Goal: Task Accomplishment & Management: Complete application form

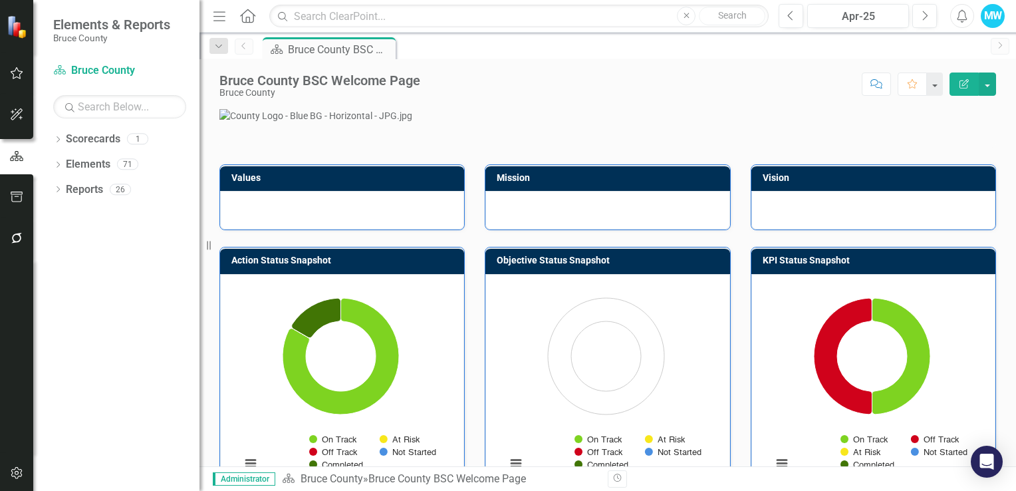
click at [991, 11] on div "MW" at bounding box center [993, 16] width 24 height 24
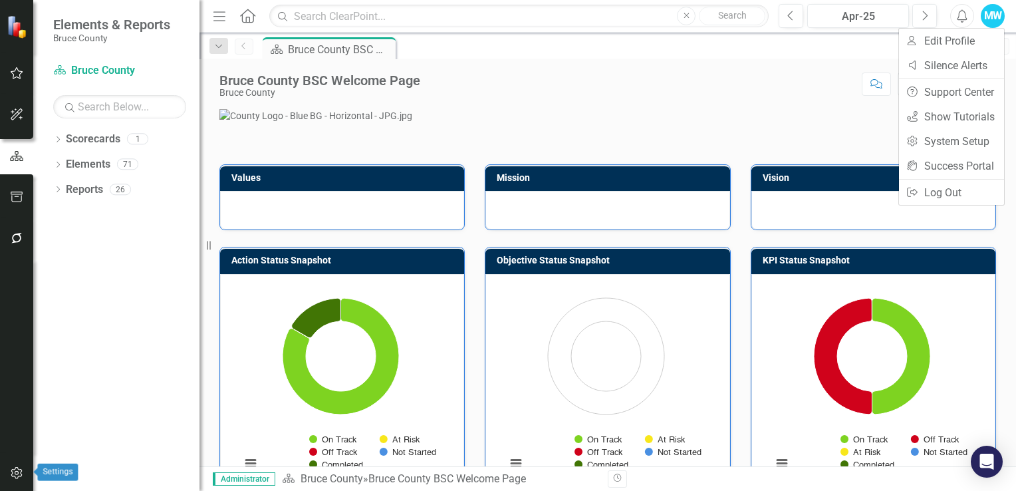
click at [13, 477] on icon "button" at bounding box center [16, 473] width 11 height 12
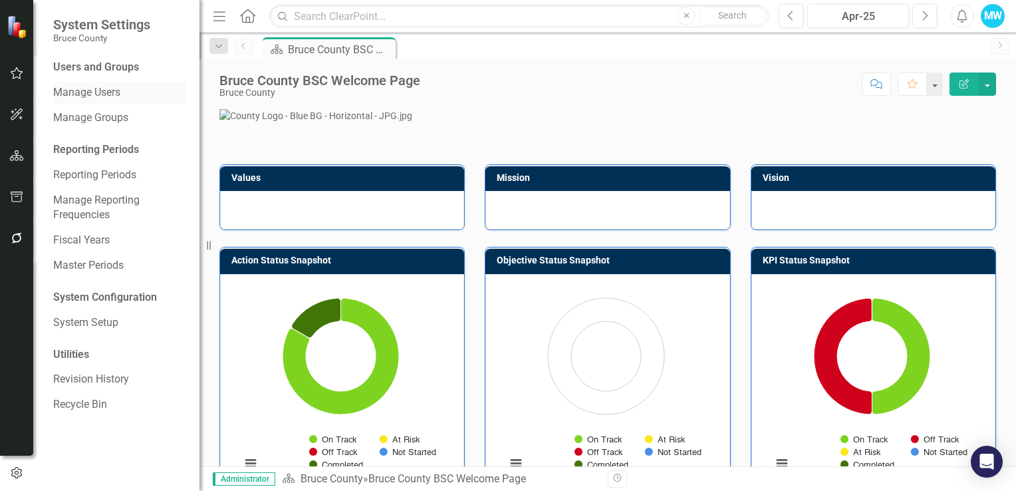
click at [82, 88] on link "Manage Users" at bounding box center [119, 92] width 133 height 15
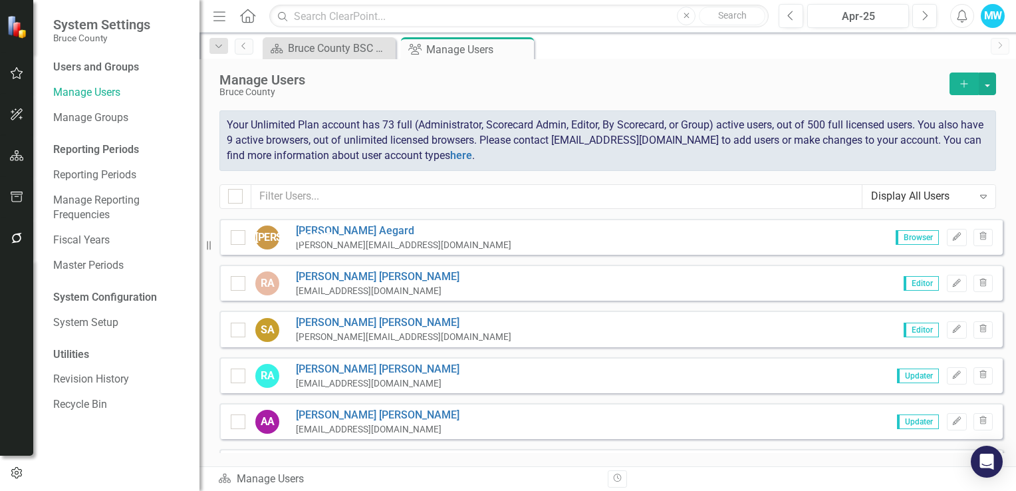
click at [962, 84] on icon "Add" at bounding box center [964, 83] width 12 height 9
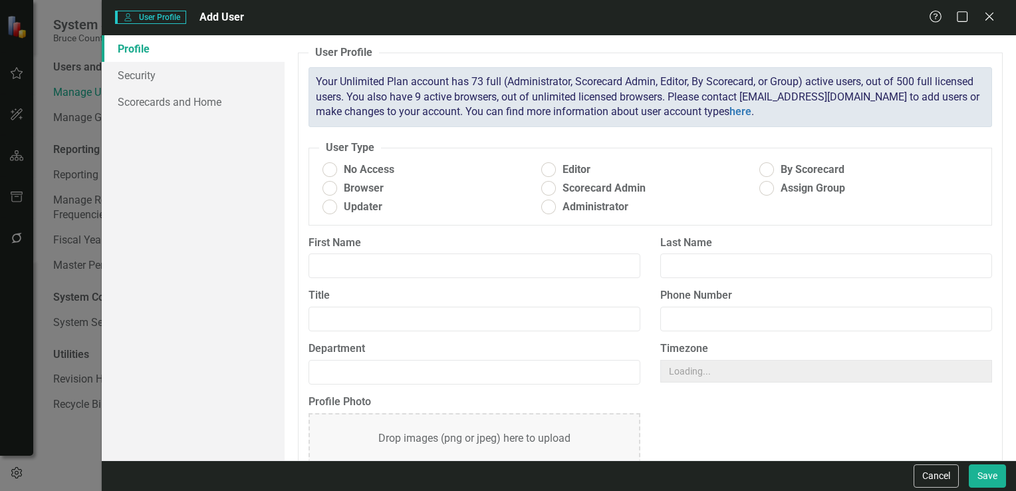
radio input "true"
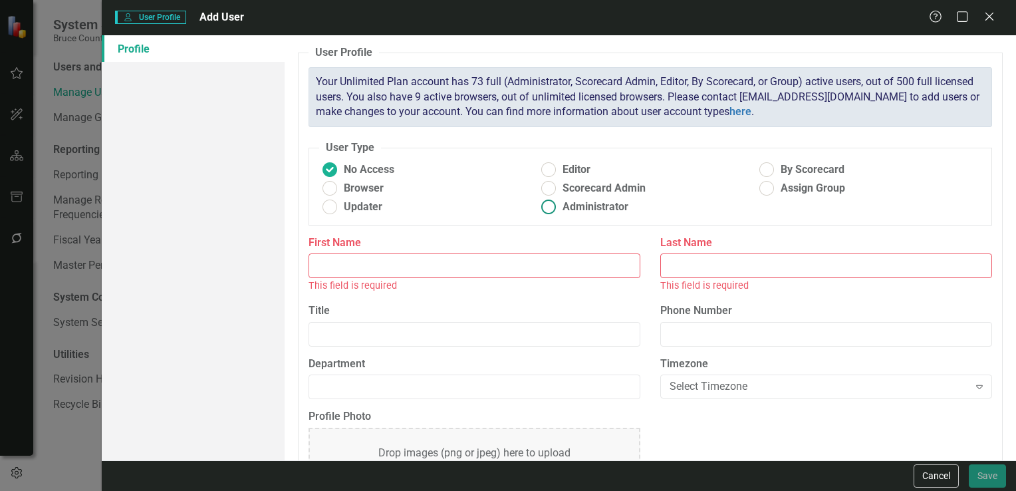
click at [546, 205] on ins at bounding box center [548, 207] width 21 height 21
click at [546, 205] on input "Administrator" at bounding box center [548, 207] width 21 height 21
radio input "true"
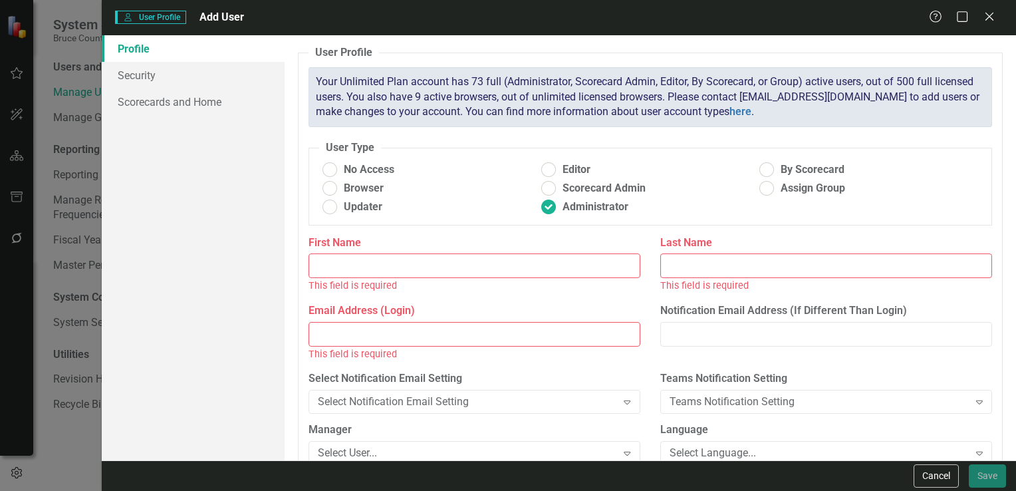
click at [330, 265] on input "First Name" at bounding box center [475, 265] width 332 height 25
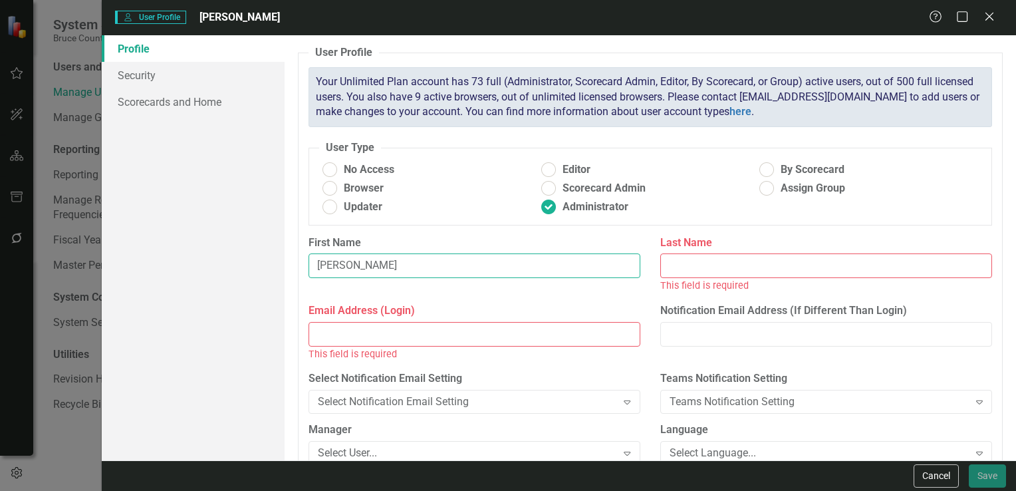
type input "[PERSON_NAME]"
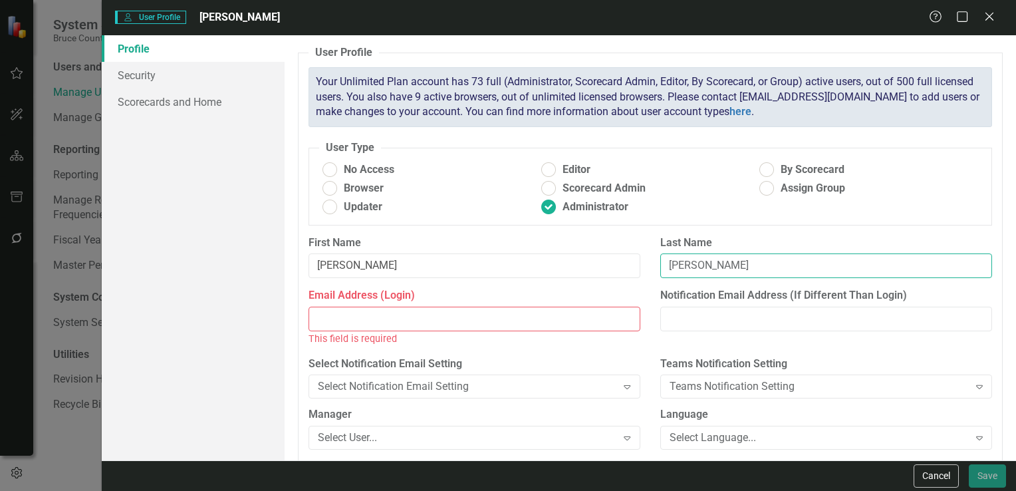
type input "[PERSON_NAME]"
click at [331, 321] on input "Email Address (Login)" at bounding box center [475, 319] width 332 height 25
paste input "[EMAIL_ADDRESS][DOMAIN_NAME]"
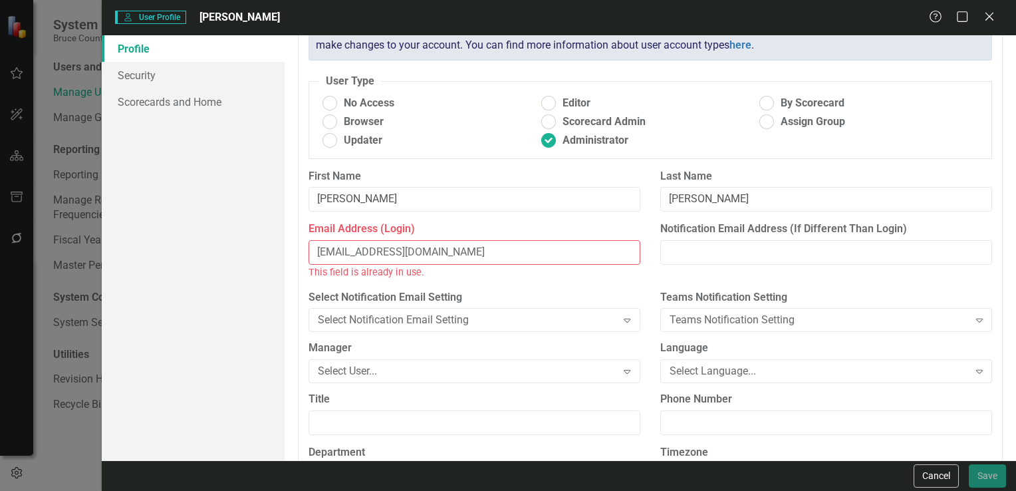
scroll to position [133, 0]
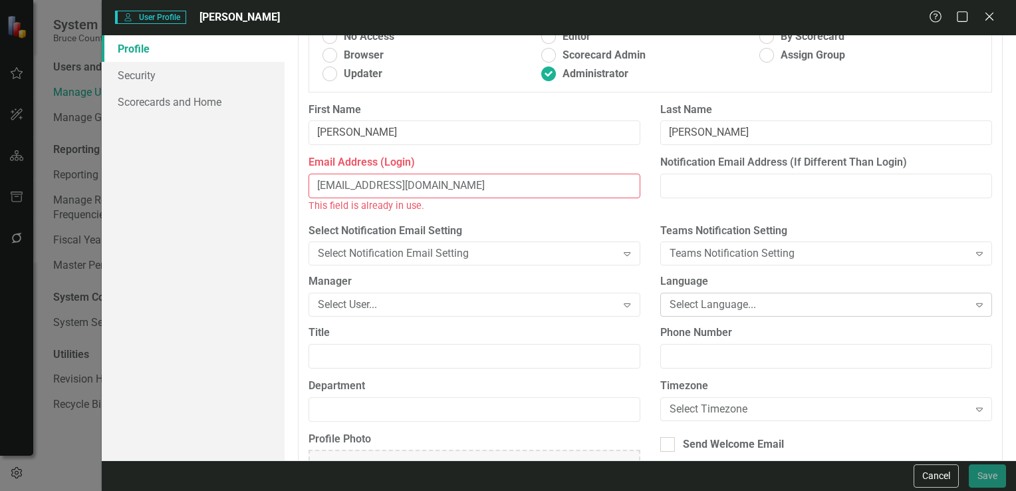
type input "[EMAIL_ADDRESS][DOMAIN_NAME]"
click at [973, 299] on icon "Expand" at bounding box center [979, 304] width 13 height 11
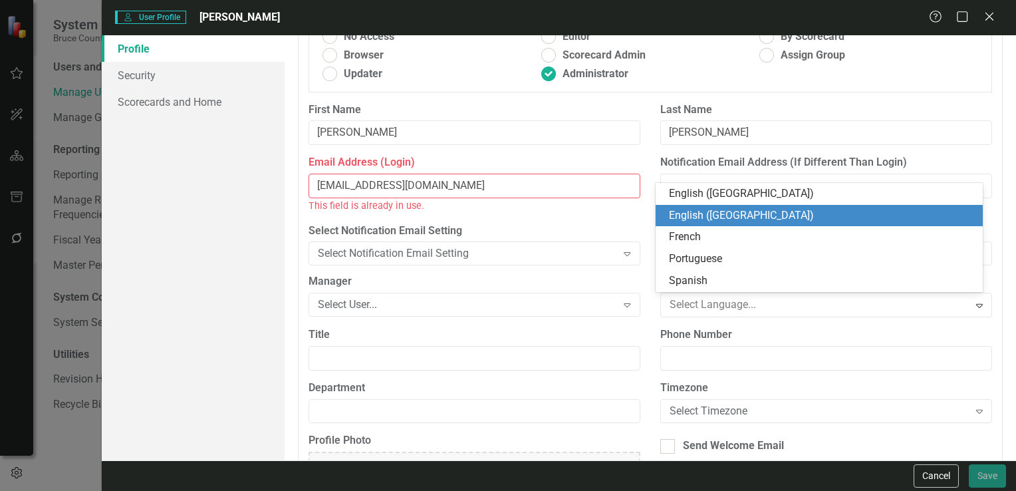
click at [699, 219] on div "English ([GEOGRAPHIC_DATA])" at bounding box center [822, 215] width 306 height 15
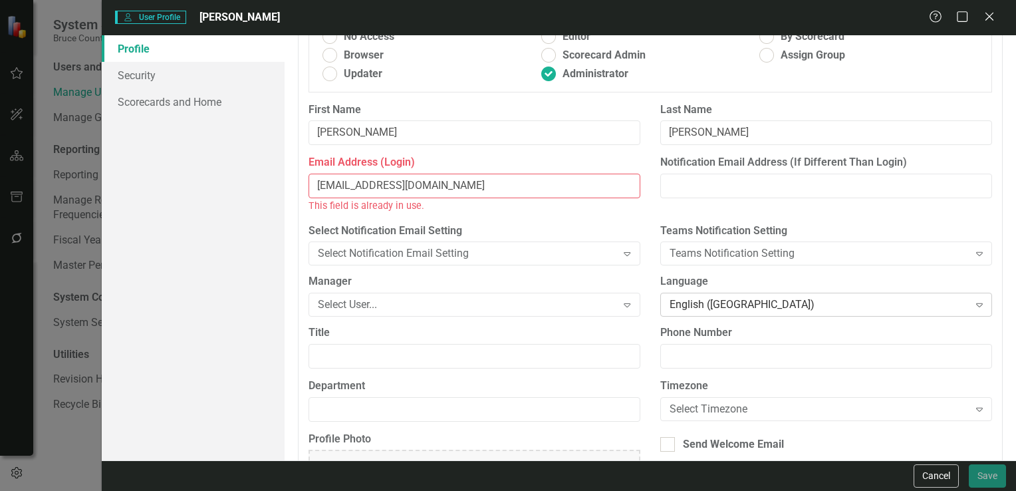
scroll to position [199, 0]
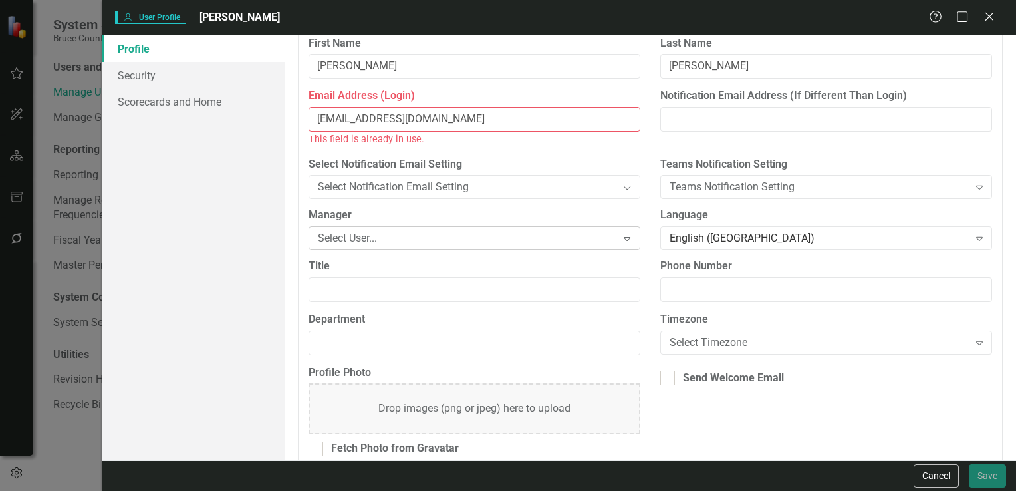
click at [626, 235] on icon "Expand" at bounding box center [626, 238] width 13 height 11
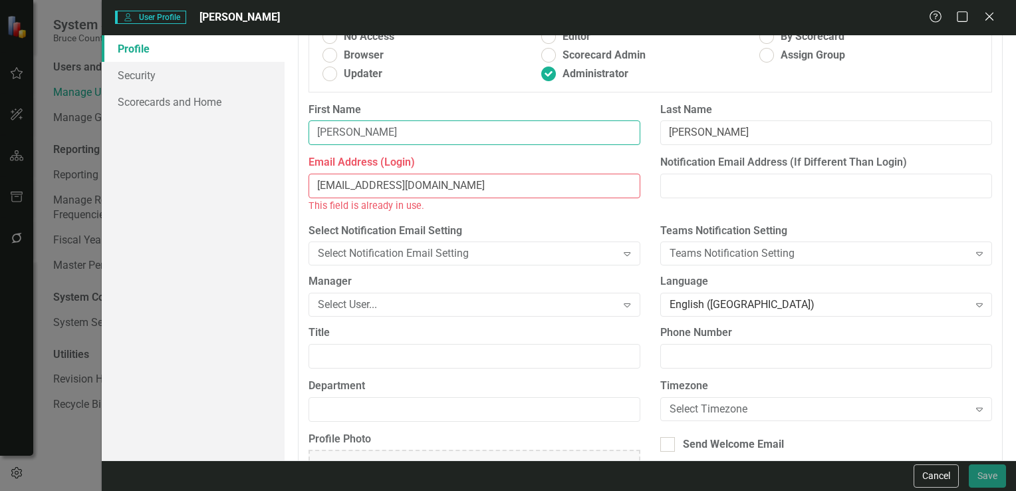
click at [448, 140] on input "[PERSON_NAME]" at bounding box center [475, 132] width 332 height 25
click at [497, 192] on input "[EMAIL_ADDRESS][DOMAIN_NAME]" at bounding box center [475, 186] width 332 height 25
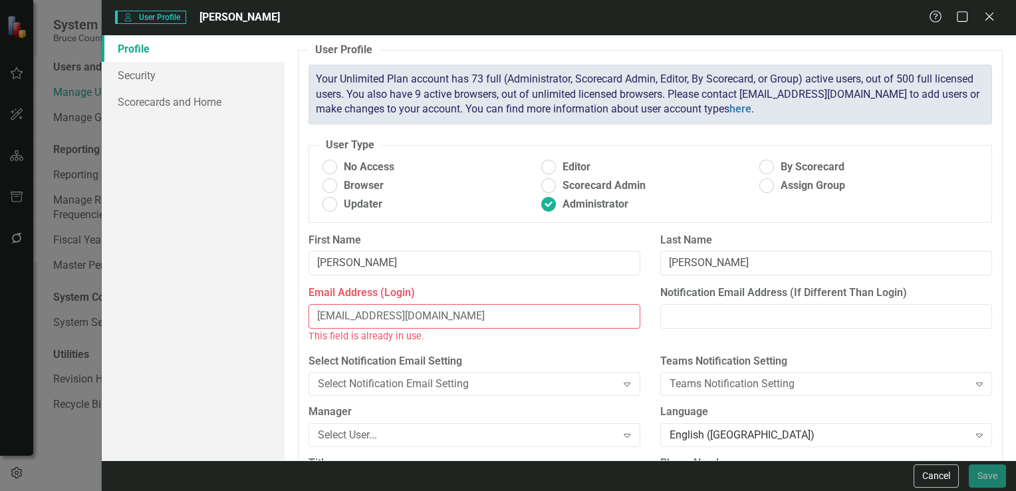
scroll to position [0, 0]
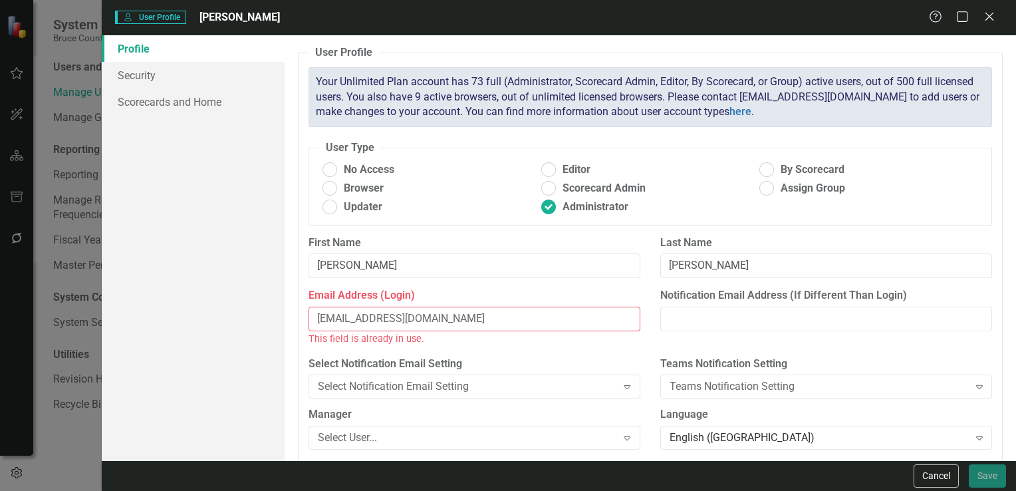
drag, startPoint x: 469, startPoint y: 316, endPoint x: 259, endPoint y: 301, distance: 210.6
click at [259, 301] on div "Profile Security Scorecards and Home User Profile ClearPoint has a wealth of op…" at bounding box center [559, 247] width 914 height 425
paste input "[EMAIL_ADDRESS][DOMAIN_NAME]"
type input "[EMAIL_ADDRESS][DOMAIN_NAME]"
click at [623, 386] on icon "Expand" at bounding box center [626, 386] width 13 height 11
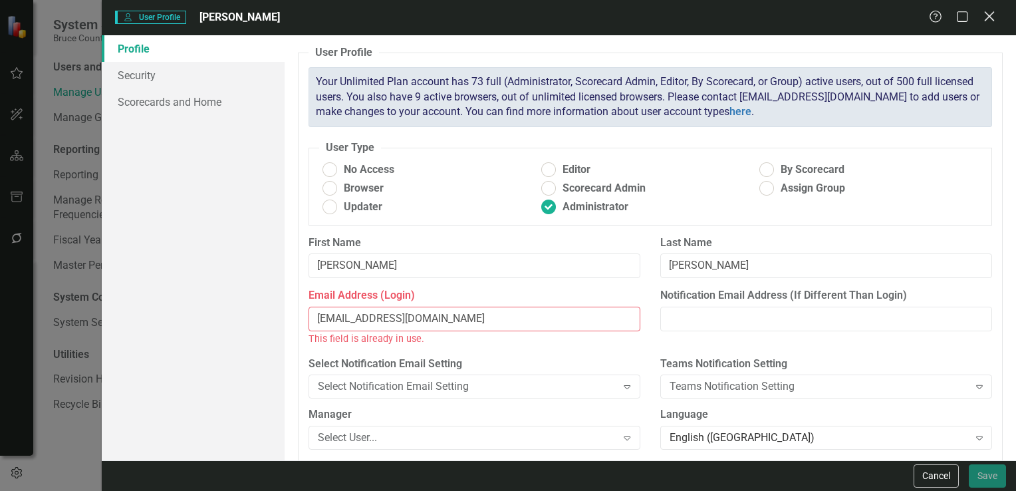
click at [995, 12] on icon "Close" at bounding box center [989, 16] width 17 height 13
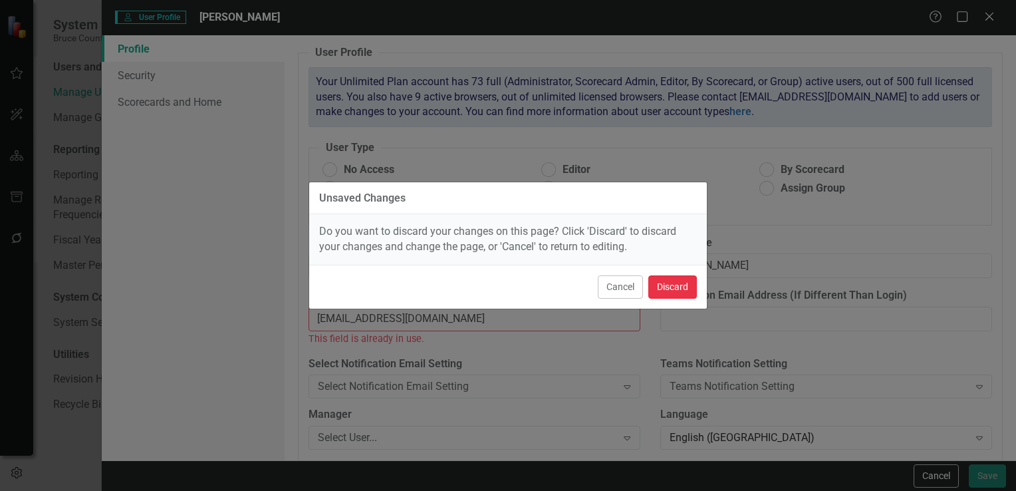
click at [678, 295] on button "Discard" at bounding box center [672, 286] width 49 height 23
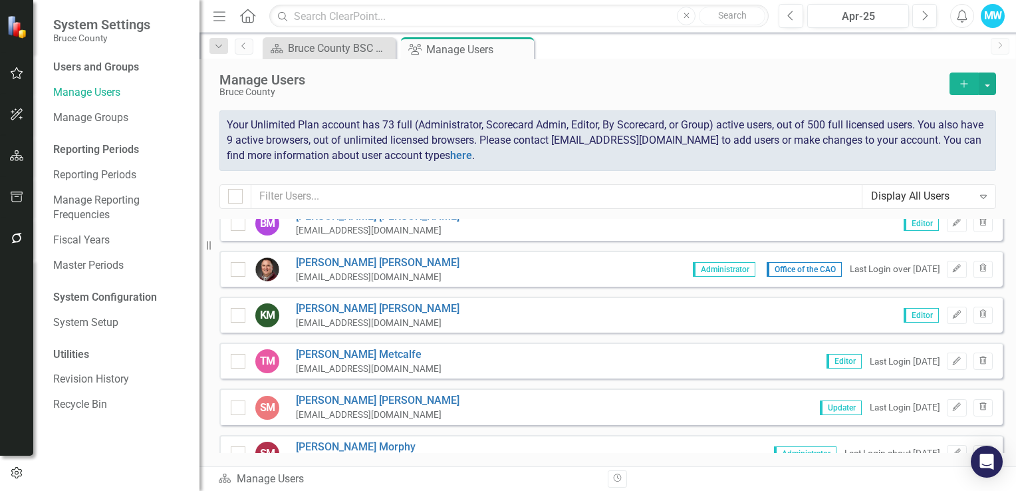
scroll to position [2245, 0]
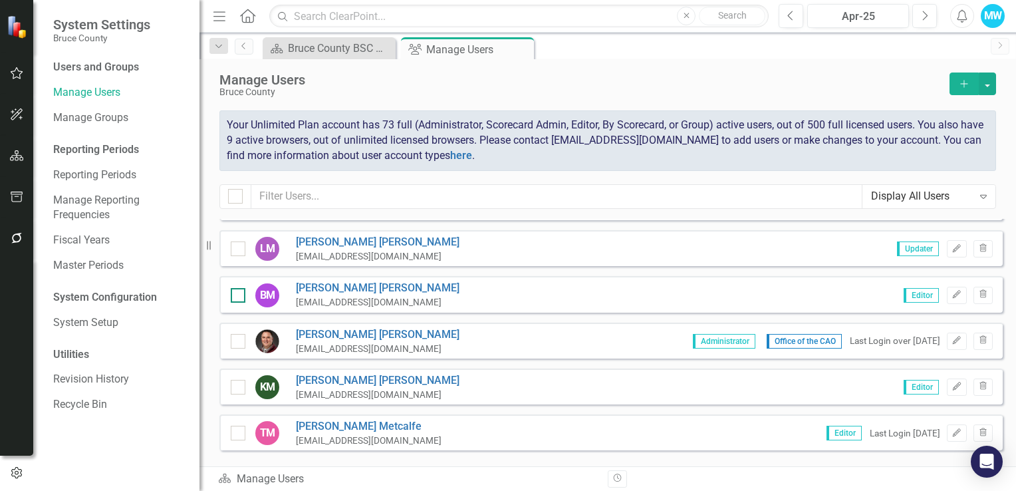
click at [239, 288] on div at bounding box center [238, 295] width 15 height 15
click at [239, 288] on input "checkbox" at bounding box center [235, 292] width 9 height 9
click at [239, 288] on div at bounding box center [238, 295] width 15 height 15
click at [239, 288] on input "checkbox" at bounding box center [235, 292] width 9 height 9
checkbox input "false"
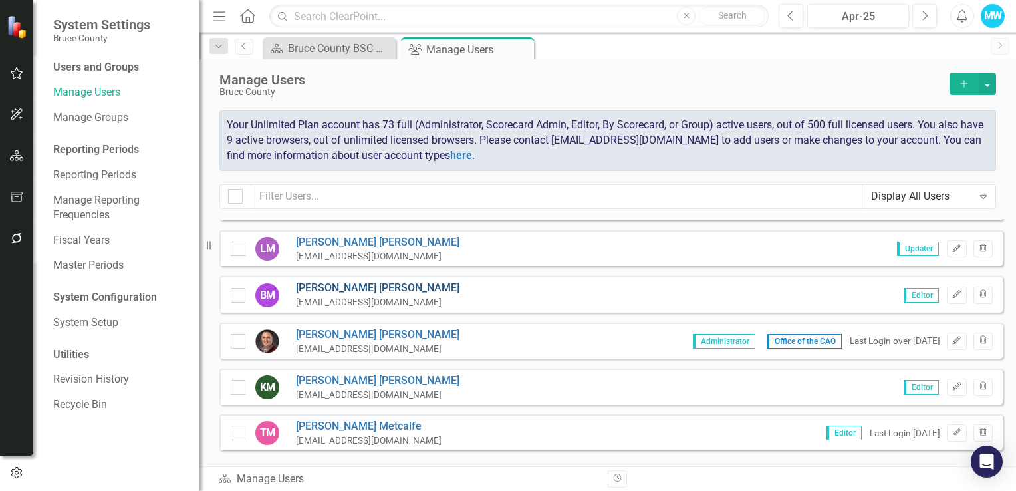
drag, startPoint x: 373, startPoint y: 276, endPoint x: 351, endPoint y: 278, distance: 22.0
click at [351, 281] on link "[PERSON_NAME]" at bounding box center [378, 288] width 164 height 15
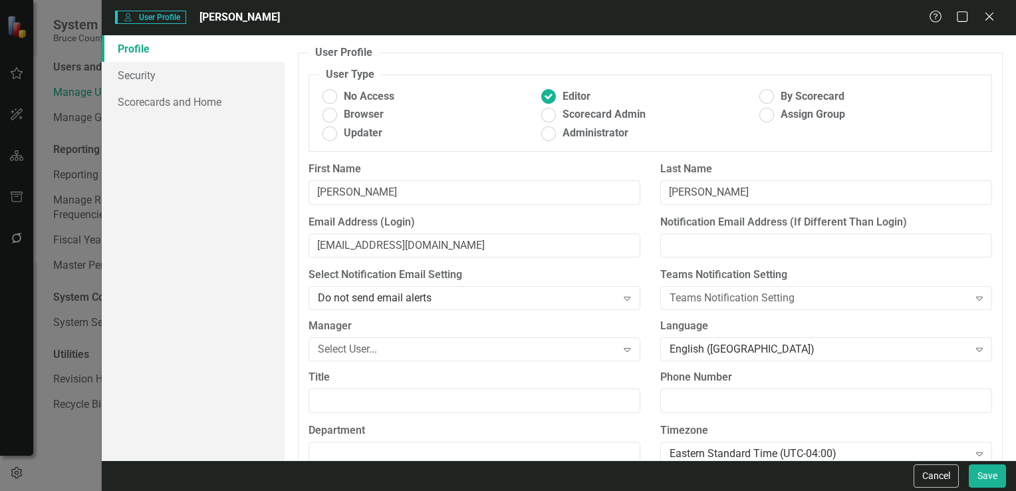
click at [8, 368] on div "User User Profile [PERSON_NAME] Help Maximize Close Profile Security Scorecards…" at bounding box center [508, 245] width 1016 height 491
click at [59, 466] on div "User User Profile [PERSON_NAME] Help Maximize Close Profile Security Scorecards…" at bounding box center [508, 245] width 1016 height 491
click at [64, 459] on div "User User Profile [PERSON_NAME] Help Maximize Close Profile Security Scorecards…" at bounding box center [508, 245] width 1016 height 491
click at [86, 468] on div "User User Profile [PERSON_NAME] Help Maximize Close Profile Security Scorecards…" at bounding box center [508, 245] width 1016 height 491
